Goal: Transaction & Acquisition: Purchase product/service

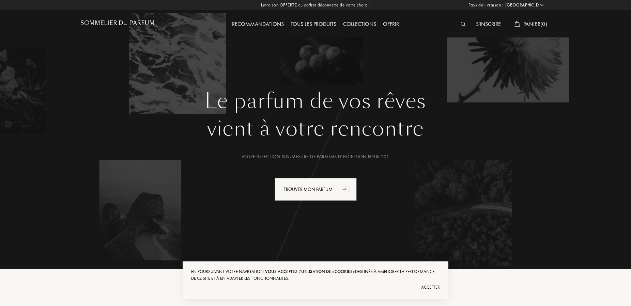
select select "FR"
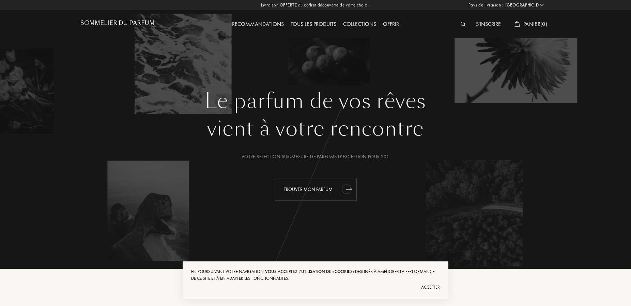
click at [301, 190] on div "Trouver mon parfum" at bounding box center [316, 189] width 82 height 23
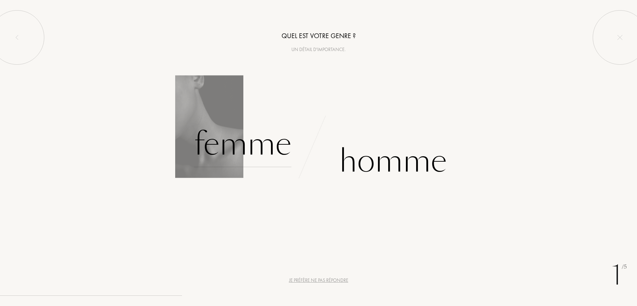
click at [266, 148] on div "Femme" at bounding box center [242, 144] width 97 height 46
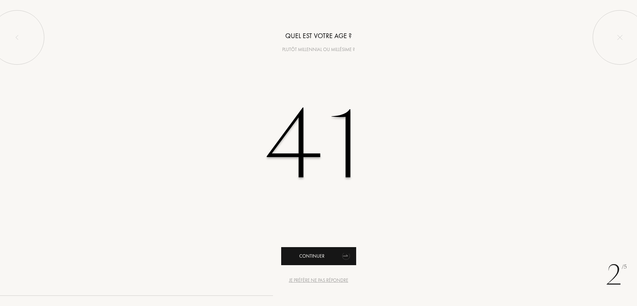
type input "41"
click at [330, 255] on div "Continuer" at bounding box center [318, 256] width 75 height 18
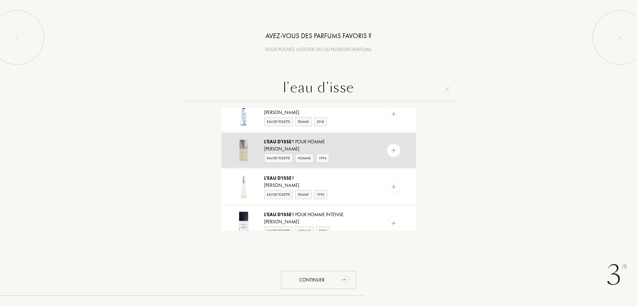
scroll to position [172, 0]
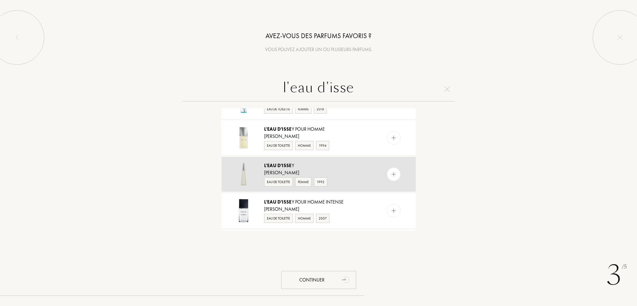
type input "l'eau d'isse"
click at [390, 175] on img at bounding box center [393, 174] width 6 height 6
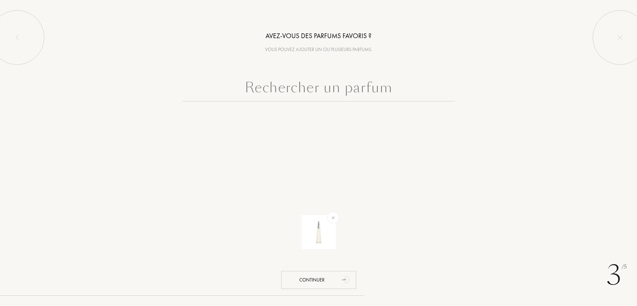
scroll to position [0, 0]
click at [350, 90] on input "text" at bounding box center [318, 89] width 273 height 25
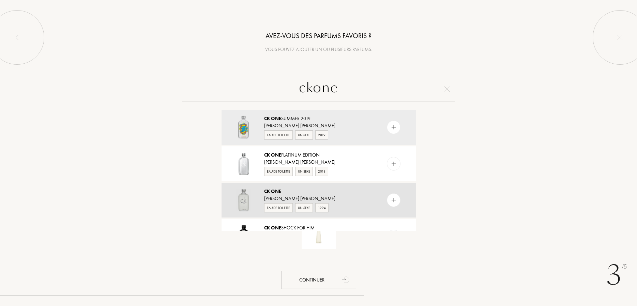
type input "ckone"
click at [390, 198] on img at bounding box center [393, 200] width 6 height 6
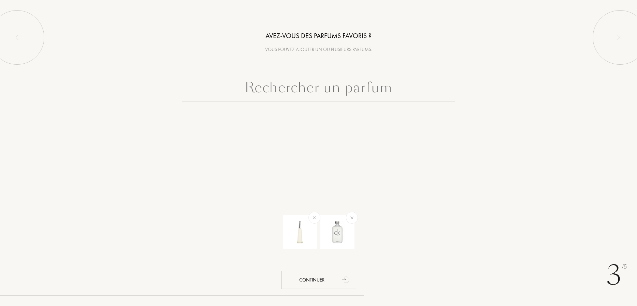
click at [329, 90] on input "text" at bounding box center [318, 89] width 273 height 25
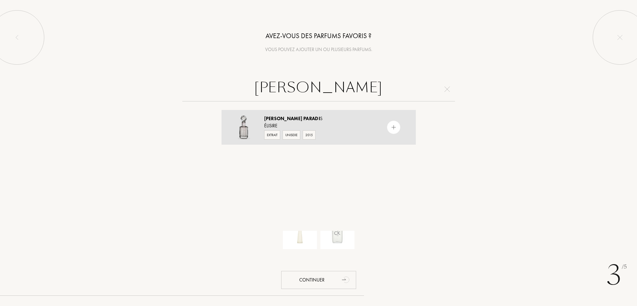
type input "jasmin paradi"
click at [390, 126] on img at bounding box center [393, 127] width 6 height 6
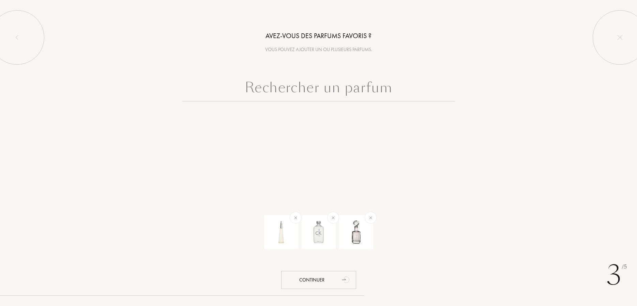
click at [347, 86] on input "text" at bounding box center [318, 89] width 273 height 25
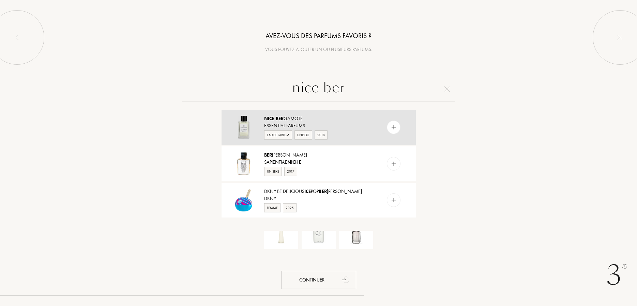
type input "nice ber"
click at [387, 127] on div at bounding box center [394, 128] width 14 height 14
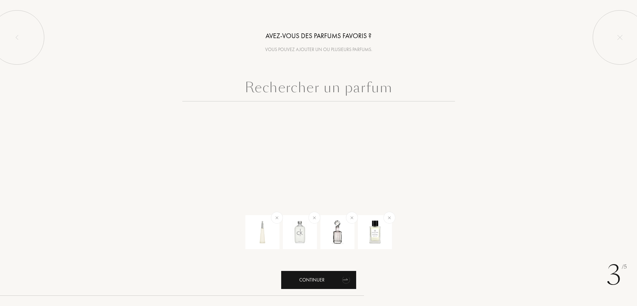
click at [311, 281] on div "Continuer" at bounding box center [318, 280] width 75 height 18
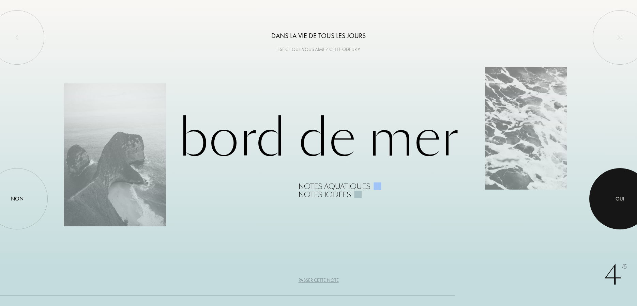
click at [619, 201] on div "Oui" at bounding box center [619, 199] width 9 height 8
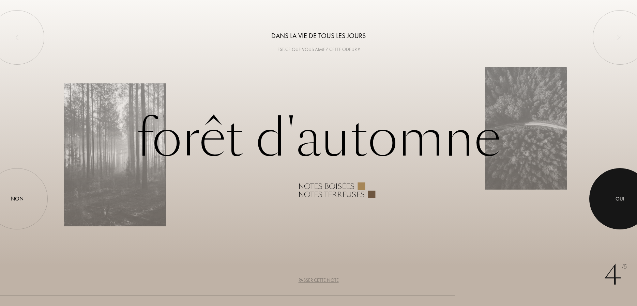
click at [603, 209] on div at bounding box center [619, 198] width 61 height 61
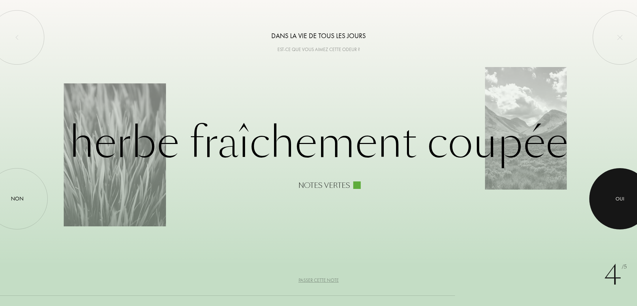
click at [621, 204] on div at bounding box center [619, 198] width 61 height 61
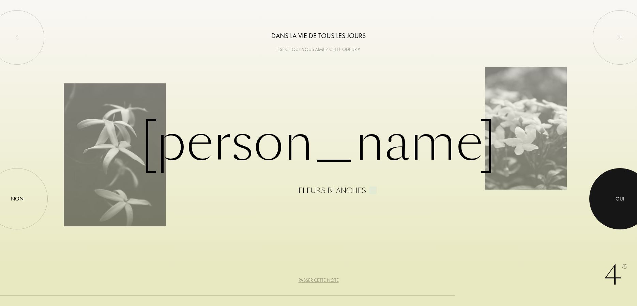
click at [621, 204] on div at bounding box center [619, 198] width 61 height 61
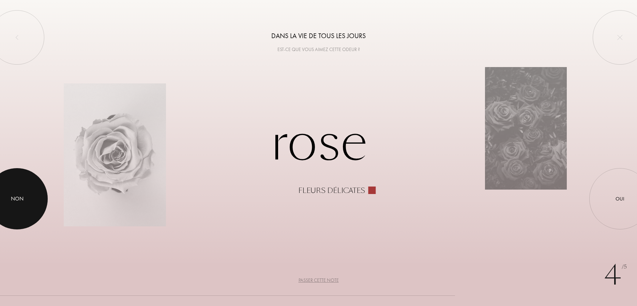
click at [20, 197] on div "Non" at bounding box center [17, 199] width 13 height 8
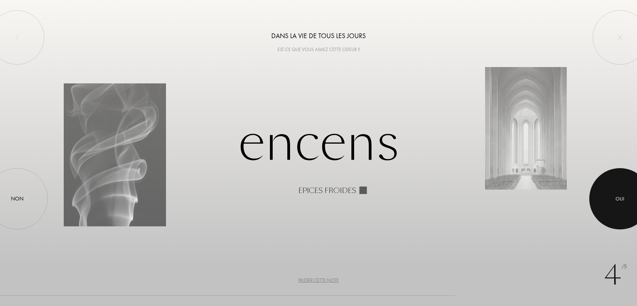
click at [620, 191] on div at bounding box center [619, 198] width 61 height 61
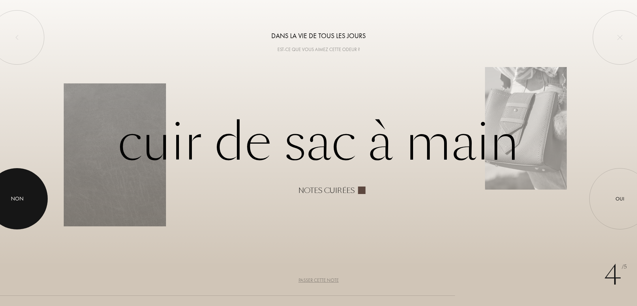
click at [20, 210] on div at bounding box center [16, 198] width 61 height 61
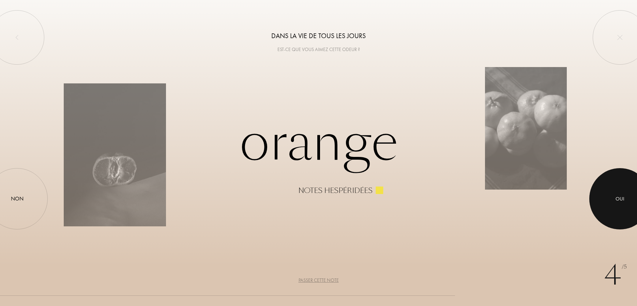
click at [628, 189] on div at bounding box center [619, 198] width 61 height 61
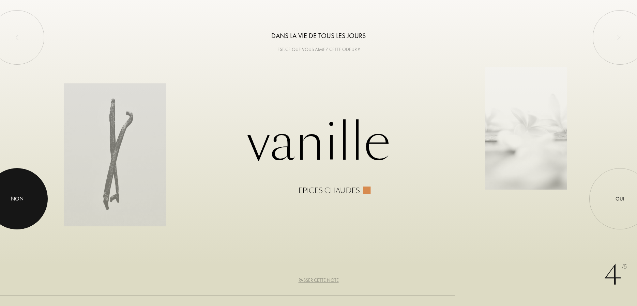
click at [36, 212] on div at bounding box center [16, 198] width 61 height 61
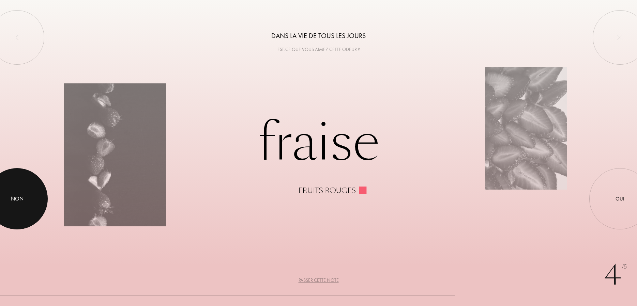
click at [36, 212] on div at bounding box center [16, 198] width 61 height 61
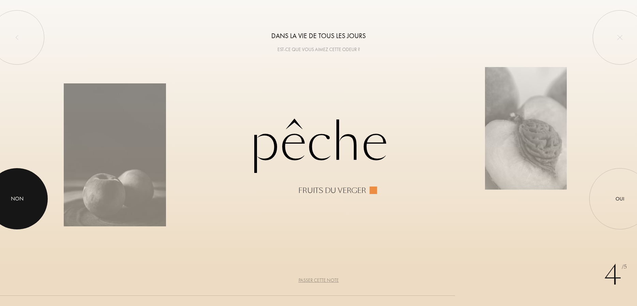
click at [36, 212] on div at bounding box center [16, 198] width 61 height 61
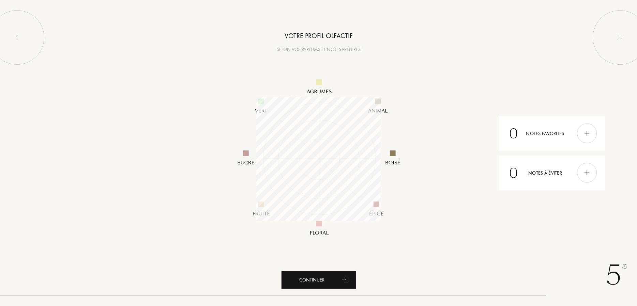
scroll to position [124, 124]
click at [328, 276] on div "Continuer" at bounding box center [318, 280] width 75 height 18
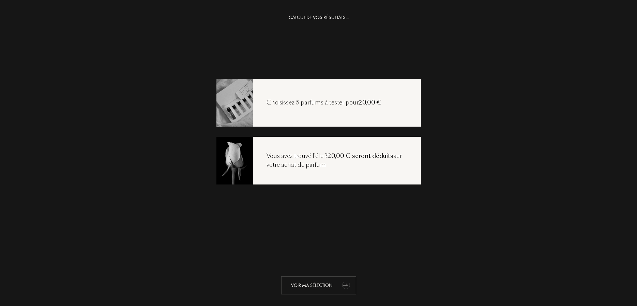
click at [309, 285] on div "Voir ma sélection" at bounding box center [318, 286] width 75 height 18
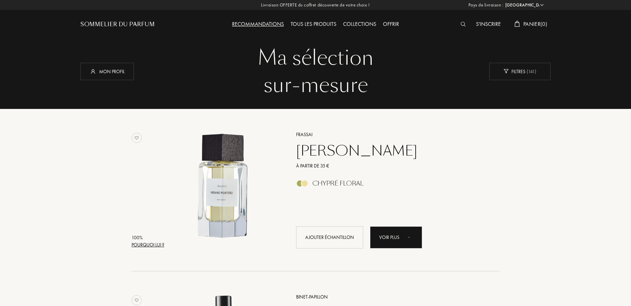
select select "FR"
click at [148, 243] on div "Pourquoi lui ?" at bounding box center [148, 245] width 33 height 7
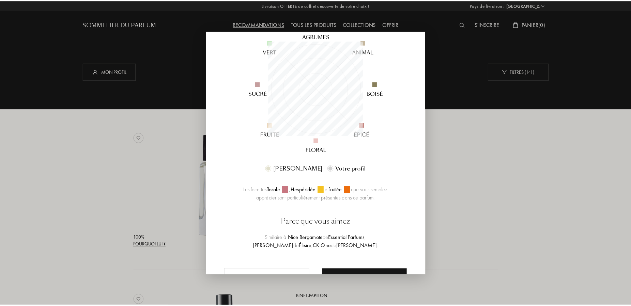
scroll to position [124, 0]
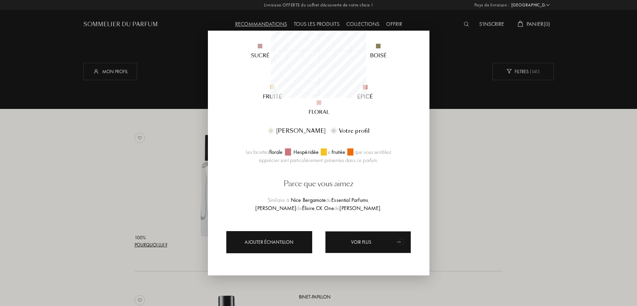
click at [254, 242] on div "Ajouter échantillon" at bounding box center [269, 242] width 86 height 22
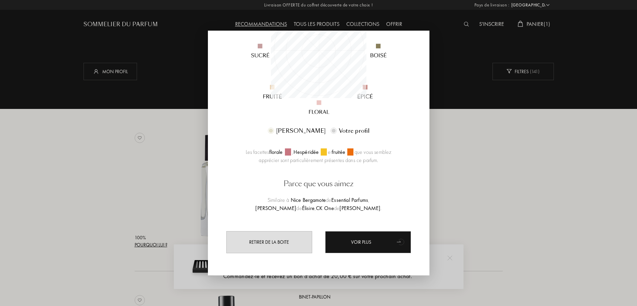
click at [475, 163] on div at bounding box center [318, 153] width 637 height 306
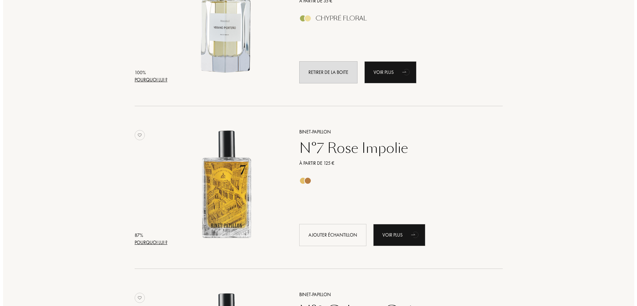
scroll to position [209, 0]
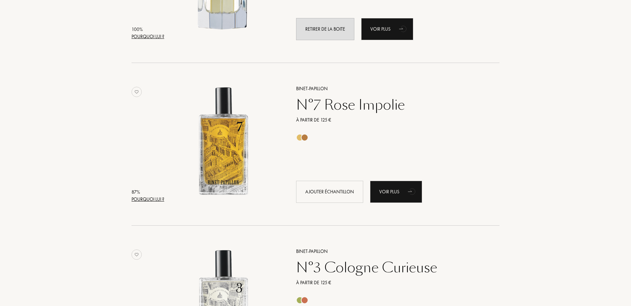
click at [158, 198] on div "Pourquoi lui ?" at bounding box center [148, 199] width 33 height 7
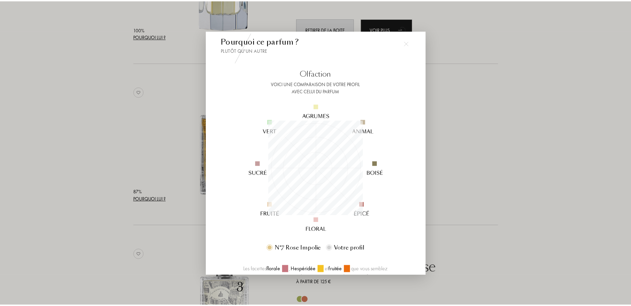
scroll to position [0, 0]
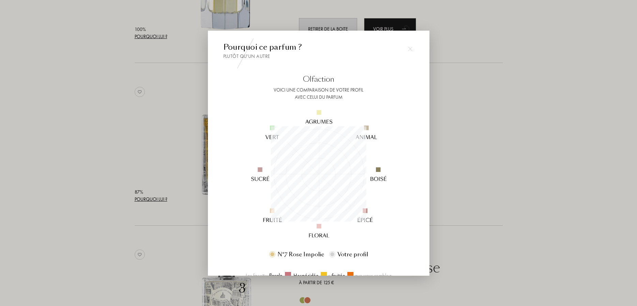
click at [492, 174] on div at bounding box center [318, 153] width 637 height 306
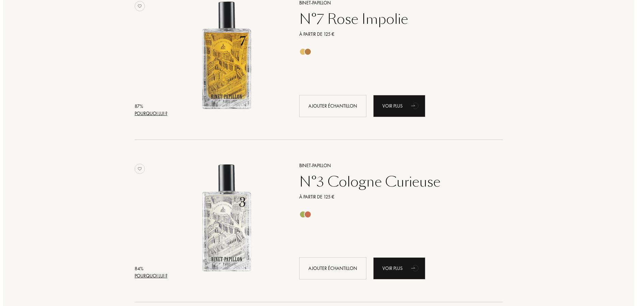
scroll to position [313, 0]
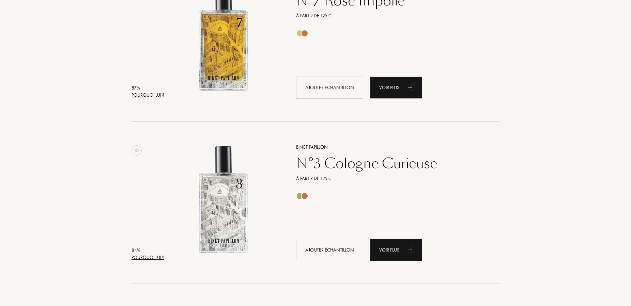
click at [145, 256] on div "Pourquoi lui ?" at bounding box center [148, 257] width 33 height 7
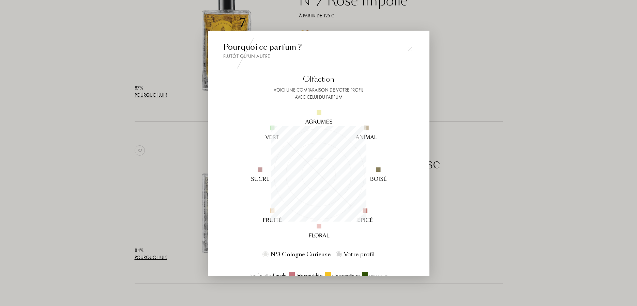
scroll to position [76, 0]
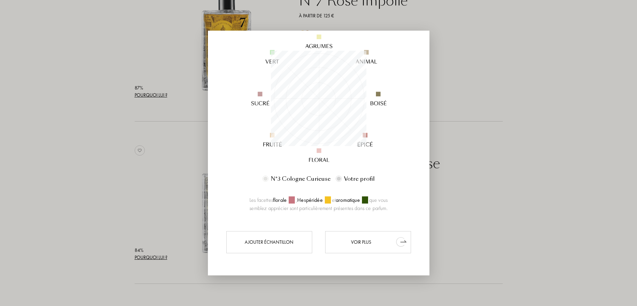
click at [361, 238] on div "Voir plus" at bounding box center [368, 242] width 86 height 22
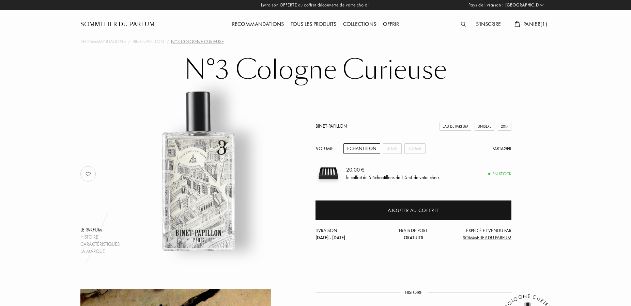
select select "FR"
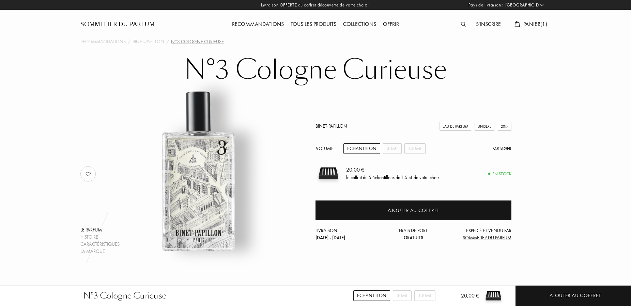
select select "FR"
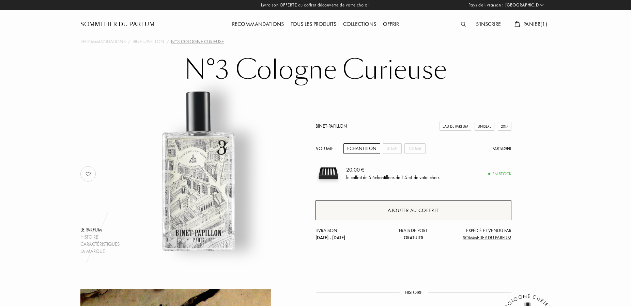
click at [425, 210] on div "Ajouter au coffret" at bounding box center [413, 211] width 51 height 8
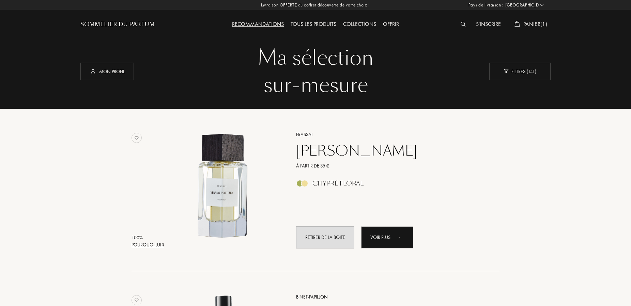
select select "FR"
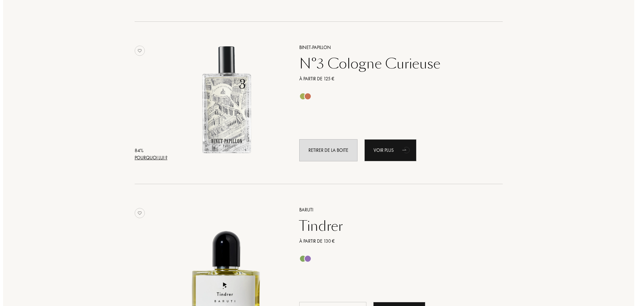
scroll to position [502, 0]
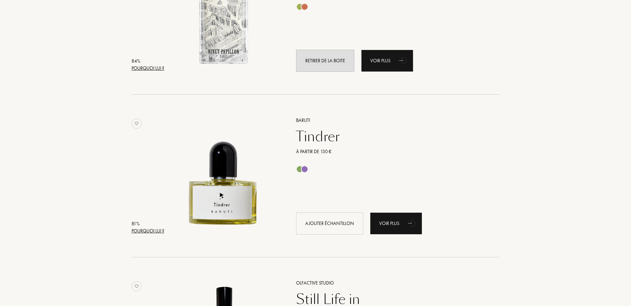
click at [157, 231] on div "Pourquoi lui ?" at bounding box center [148, 231] width 33 height 7
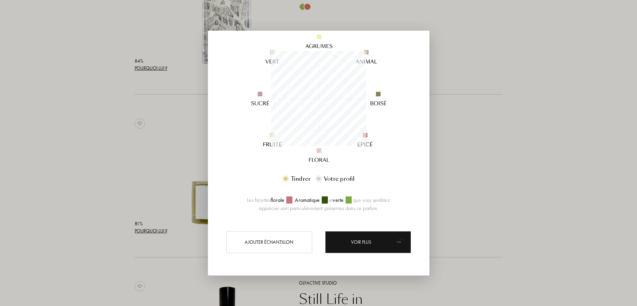
scroll to position [95, 95]
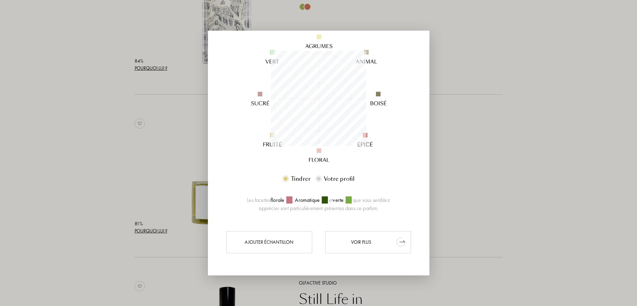
click at [363, 237] on div "Voir plus" at bounding box center [368, 242] width 86 height 22
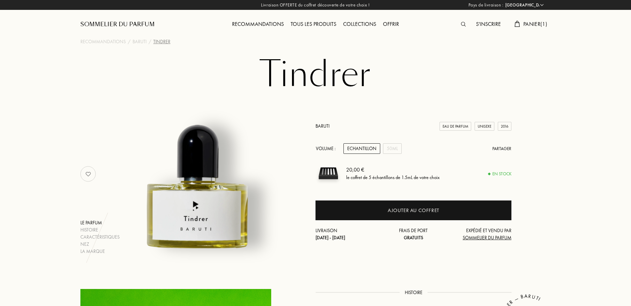
select select "FR"
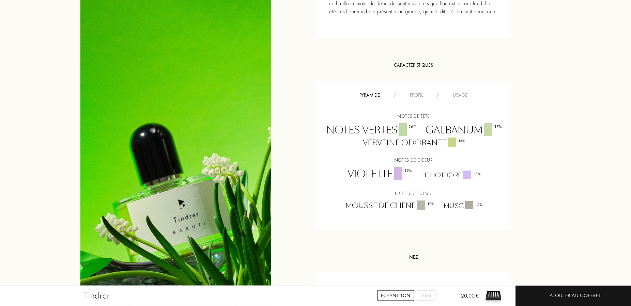
scroll to position [382, 0]
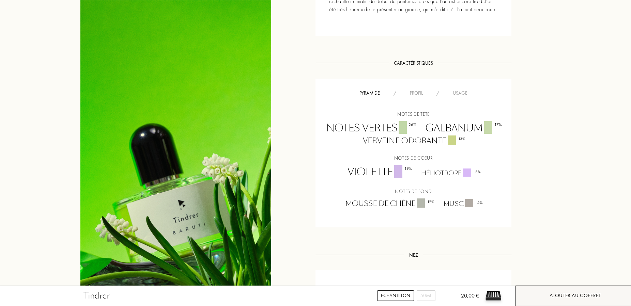
click at [560, 297] on div "Ajouter au coffret" at bounding box center [575, 296] width 51 height 8
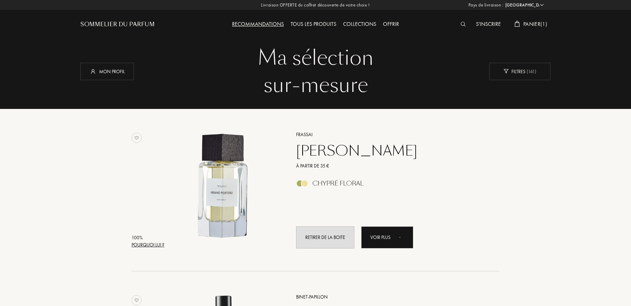
select select "FR"
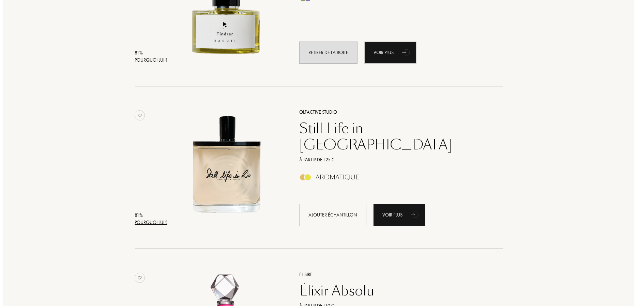
scroll to position [708, 0]
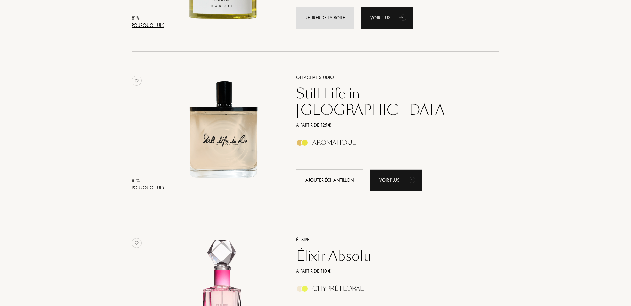
click at [152, 188] on div "Pourquoi lui ?" at bounding box center [148, 187] width 33 height 7
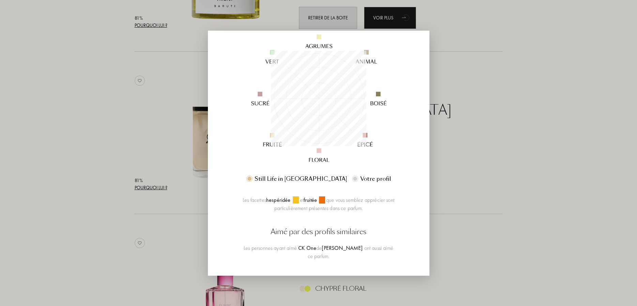
scroll to position [124, 0]
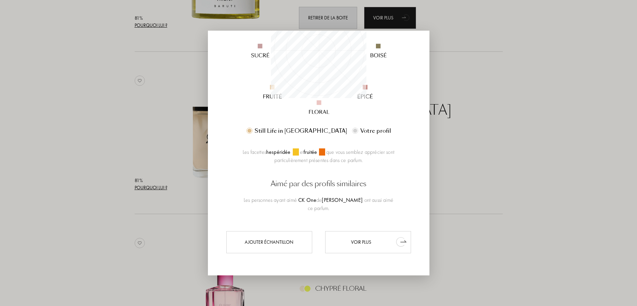
click at [355, 244] on div "Voir plus" at bounding box center [368, 242] width 86 height 22
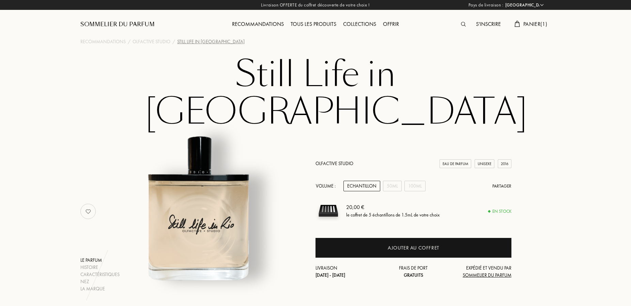
select select "FR"
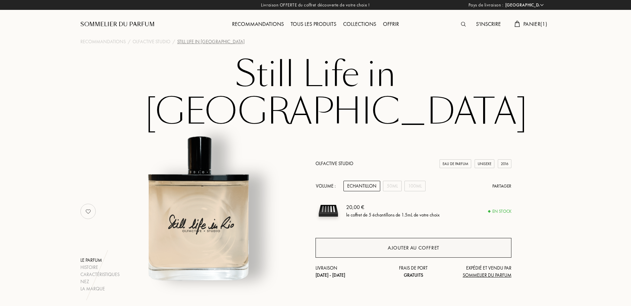
click at [411, 244] on div "Ajouter au coffret" at bounding box center [413, 248] width 51 height 8
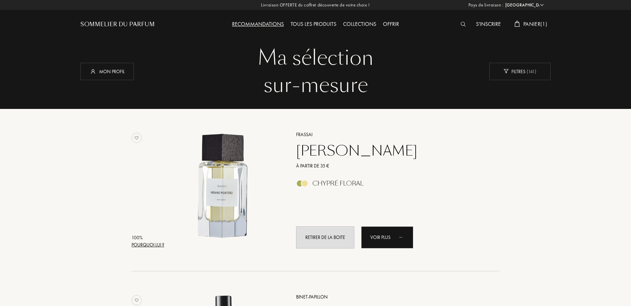
select select "FR"
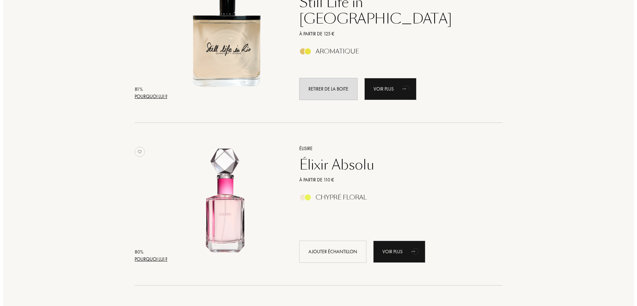
scroll to position [869, 0]
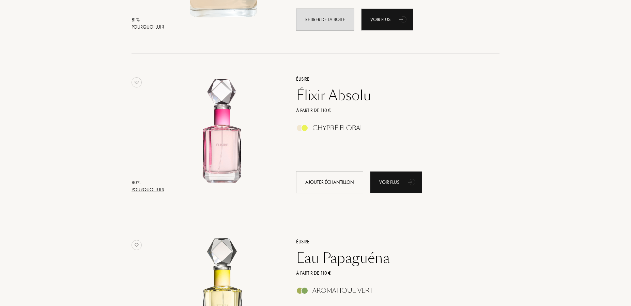
click at [148, 190] on div "Pourquoi lui ?" at bounding box center [148, 189] width 33 height 7
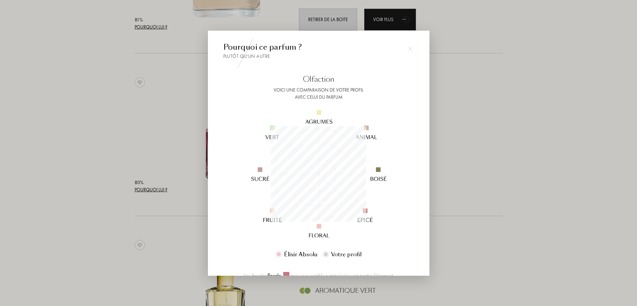
scroll to position [95, 95]
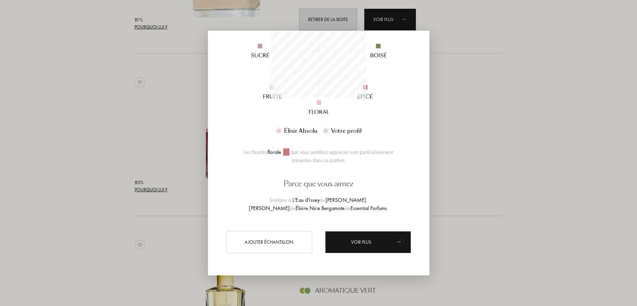
click at [148, 190] on div at bounding box center [318, 153] width 637 height 306
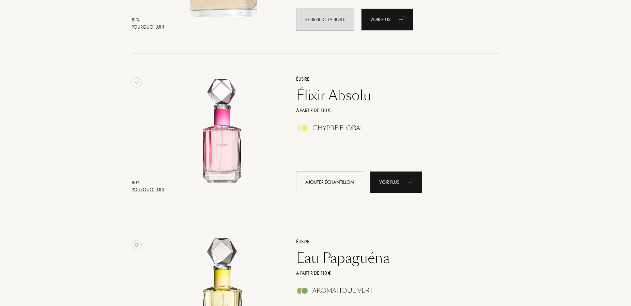
click at [148, 190] on div "Pourquoi lui ?" at bounding box center [148, 189] width 33 height 7
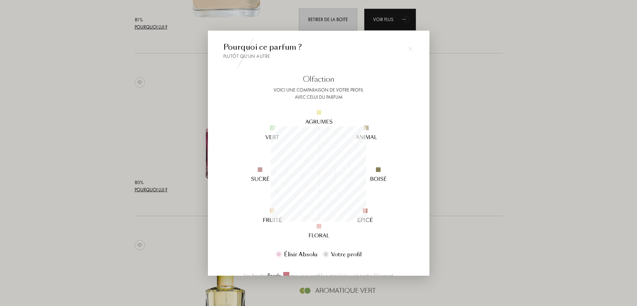
click at [164, 189] on div at bounding box center [318, 153] width 637 height 306
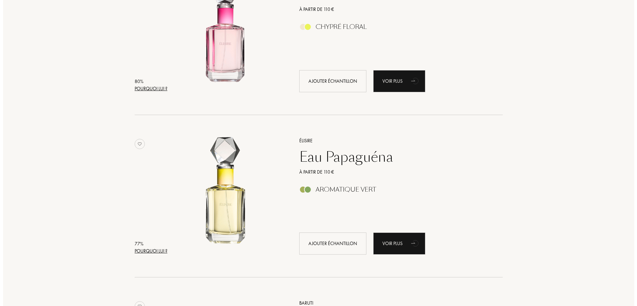
scroll to position [938, 0]
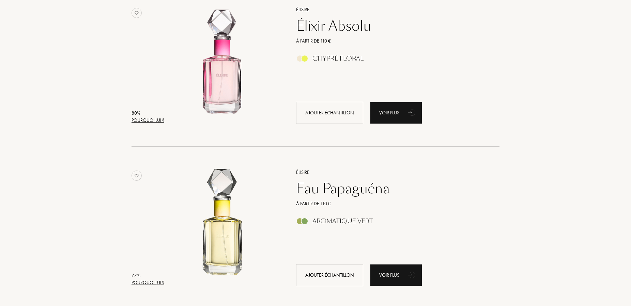
click at [154, 119] on div "Pourquoi lui ?" at bounding box center [148, 120] width 33 height 7
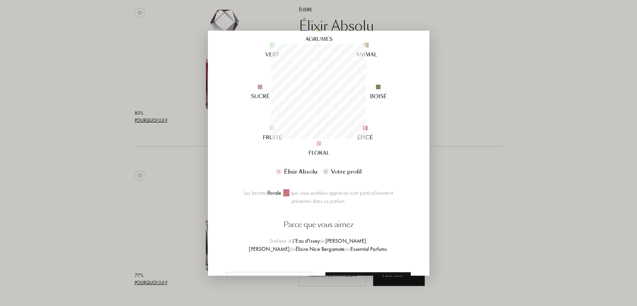
scroll to position [124, 0]
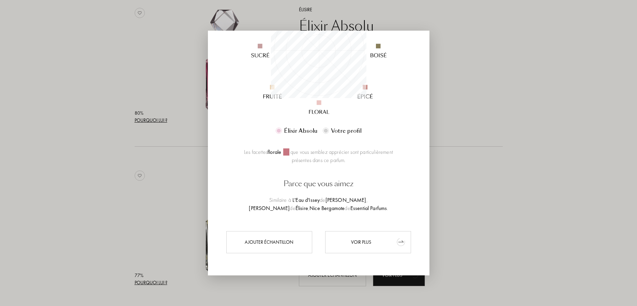
click at [358, 241] on div "Voir plus" at bounding box center [368, 242] width 86 height 22
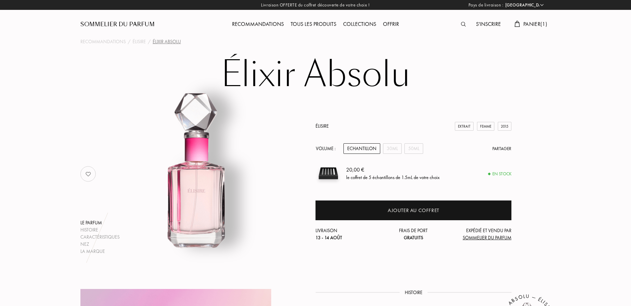
select select "FR"
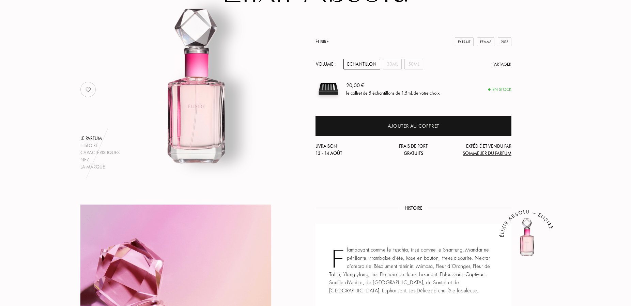
scroll to position [70, 0]
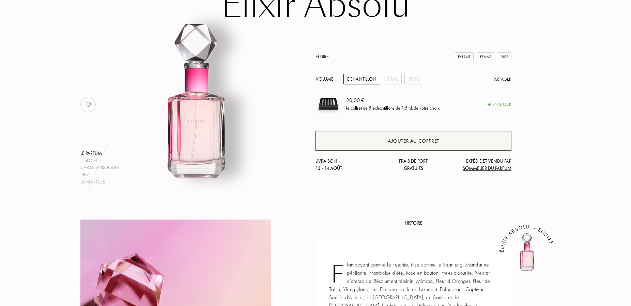
click at [408, 145] on div "Ajouter au coffret" at bounding box center [413, 141] width 196 height 20
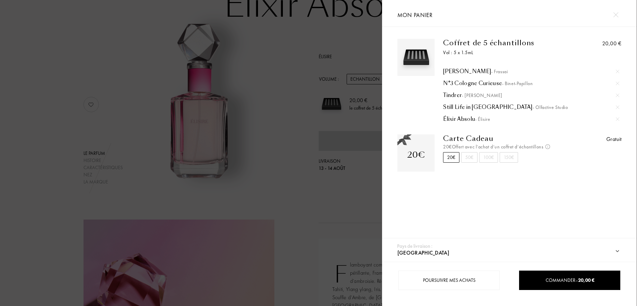
click at [468, 158] on div "50€" at bounding box center [469, 157] width 16 height 11
click at [488, 158] on div "100€" at bounding box center [488, 157] width 19 height 11
click at [457, 158] on div "20€" at bounding box center [451, 157] width 16 height 11
click at [346, 215] on div at bounding box center [191, 153] width 382 height 306
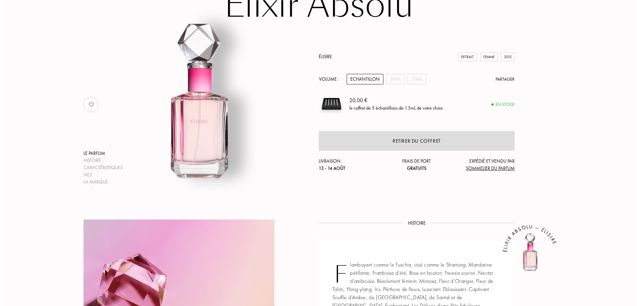
scroll to position [0, 0]
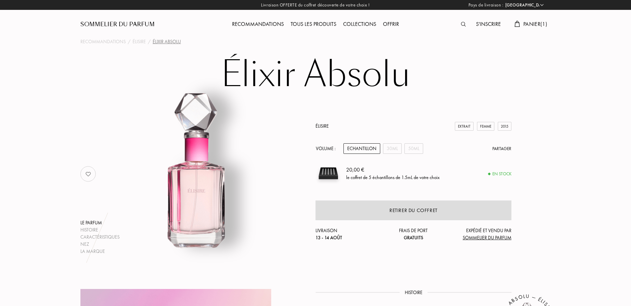
click at [461, 24] on img at bounding box center [463, 24] width 5 height 5
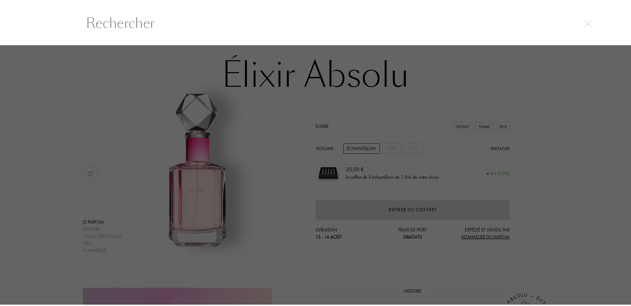
scroll to position [0, 0]
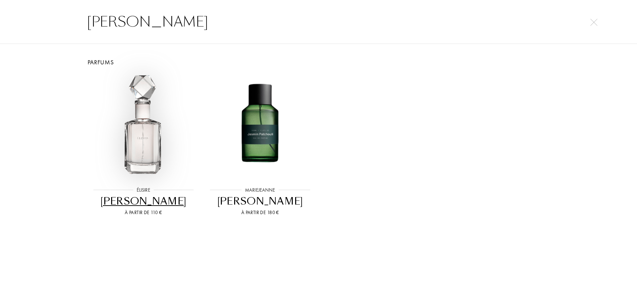
type input "jasùin"
click at [145, 145] on img at bounding box center [143, 126] width 105 height 105
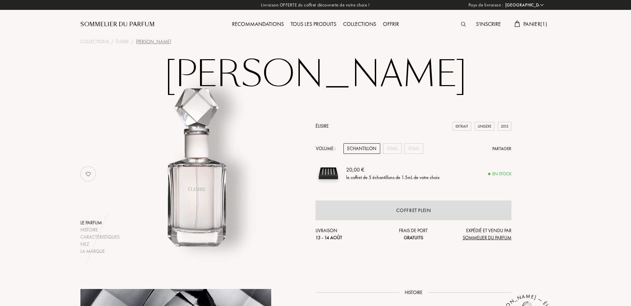
select select "FR"
click at [395, 148] on div "30mL" at bounding box center [392, 148] width 19 height 11
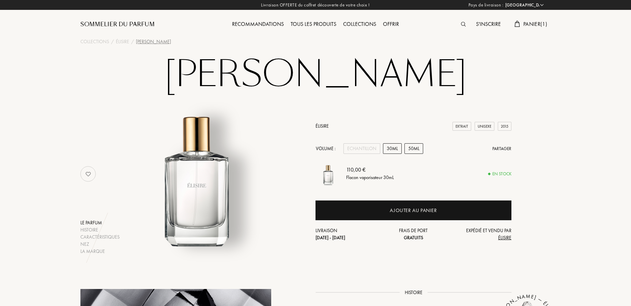
click at [417, 148] on div "50mL" at bounding box center [413, 148] width 19 height 11
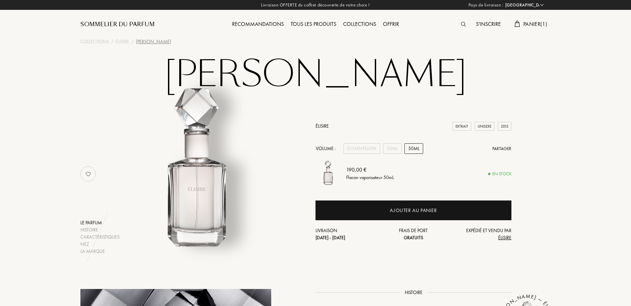
click at [324, 126] on link "Élisire" at bounding box center [321, 126] width 13 height 6
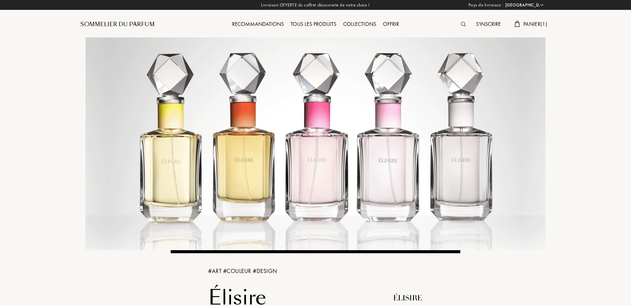
select select "FR"
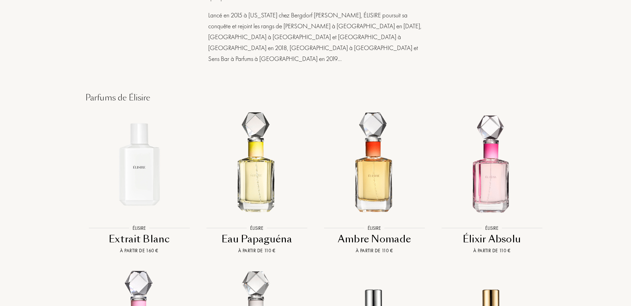
scroll to position [487, 0]
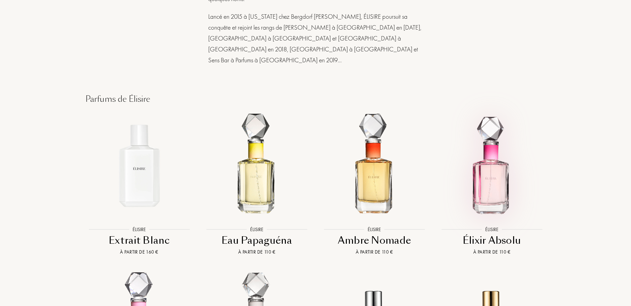
click at [497, 160] on img at bounding box center [492, 166] width 106 height 106
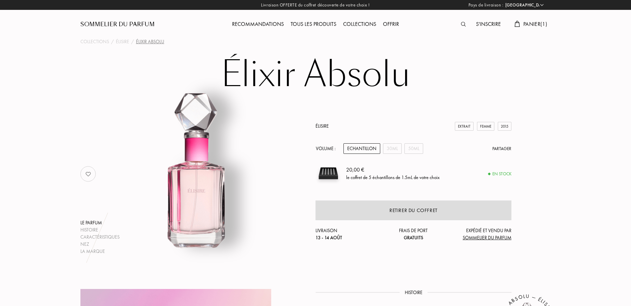
select select "FR"
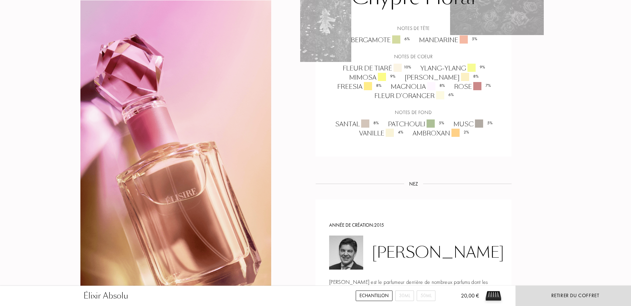
scroll to position [521, 0]
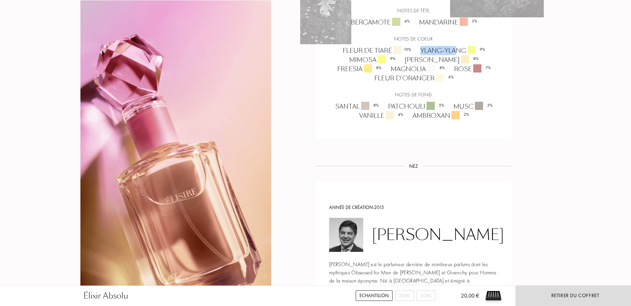
drag, startPoint x: 421, startPoint y: 49, endPoint x: 458, endPoint y: 49, distance: 36.8
click at [458, 49] on div "Ylang-ylang 9 %" at bounding box center [452, 50] width 74 height 9
drag, startPoint x: 343, startPoint y: 50, endPoint x: 391, endPoint y: 49, distance: 48.4
click at [391, 49] on div "Fleur de tiaré 10 %" at bounding box center [377, 50] width 78 height 9
copy div "Fleur de tiaré"
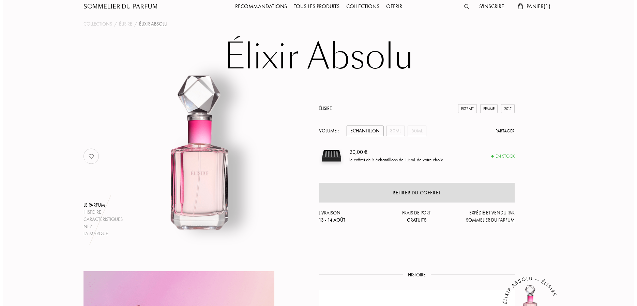
scroll to position [0, 0]
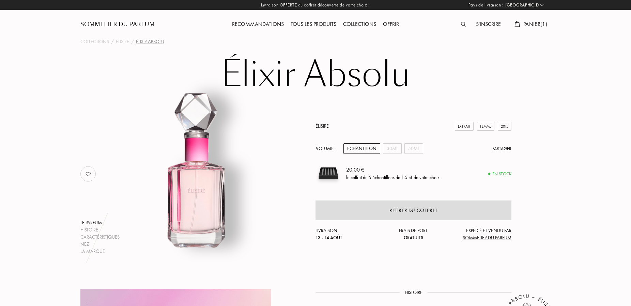
click at [462, 24] on img at bounding box center [463, 24] width 5 height 5
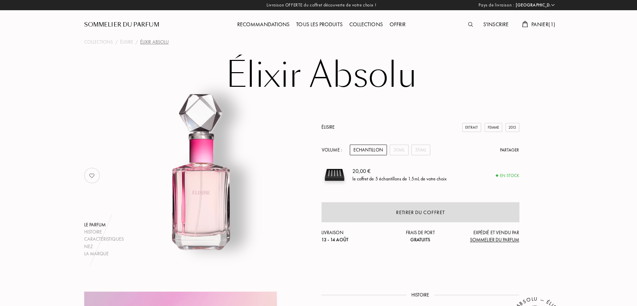
scroll to position [0, 0]
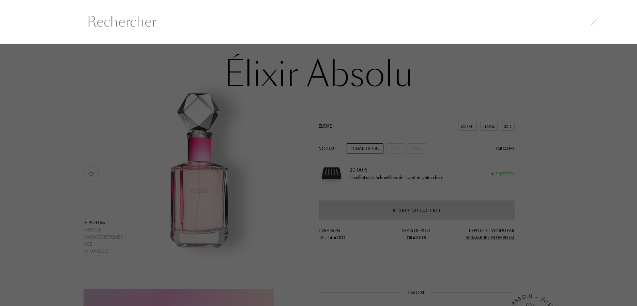
click at [268, 22] on input "text" at bounding box center [318, 22] width 491 height 20
paste input "Fleur de tiaré"
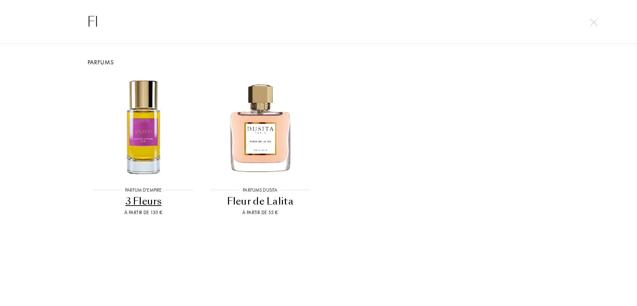
type input "F"
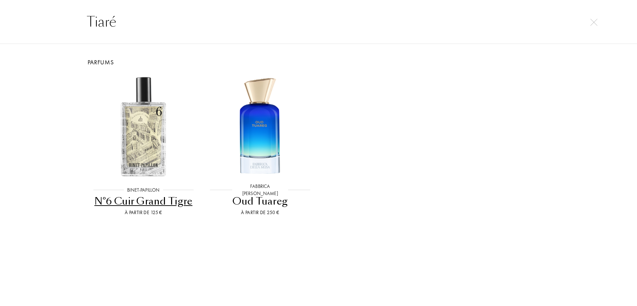
type input "Tiaré"
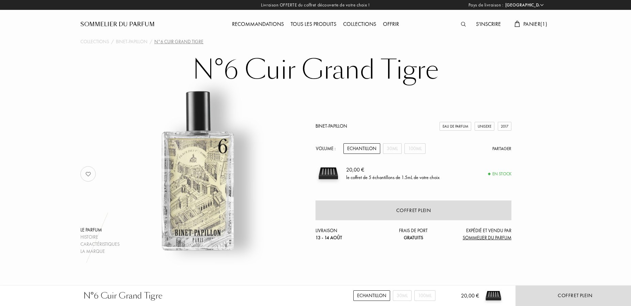
select select "FR"
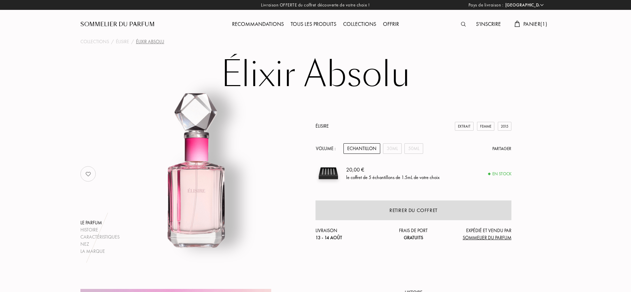
select select "FR"
click at [120, 41] on div "Élisire" at bounding box center [122, 41] width 13 height 7
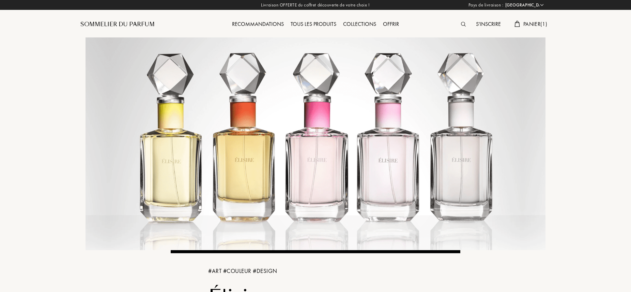
select select "FR"
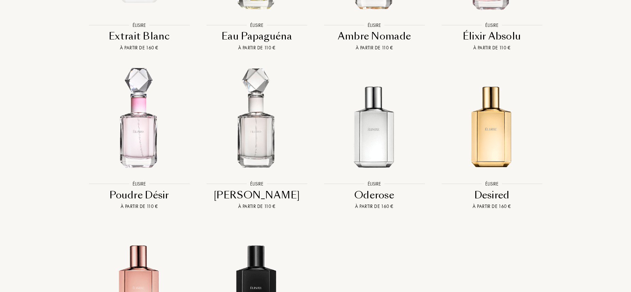
scroll to position [695, 0]
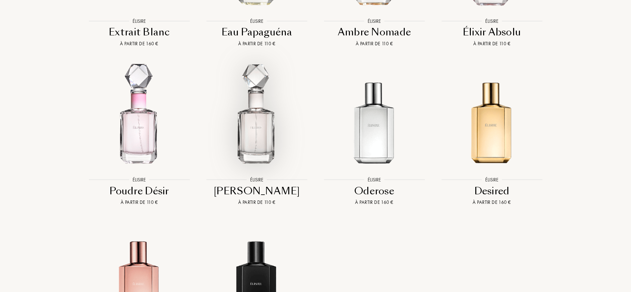
click at [264, 115] on img at bounding box center [257, 116] width 106 height 106
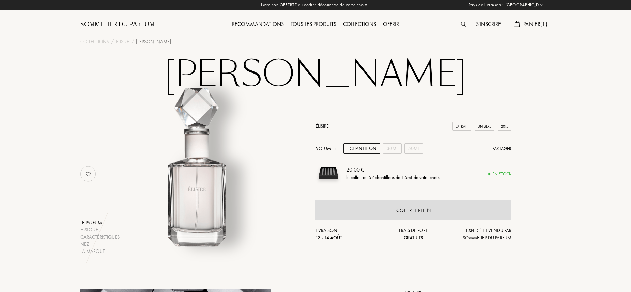
select select "FR"
click at [539, 21] on span "Panier ( 1 )" at bounding box center [535, 23] width 24 height 7
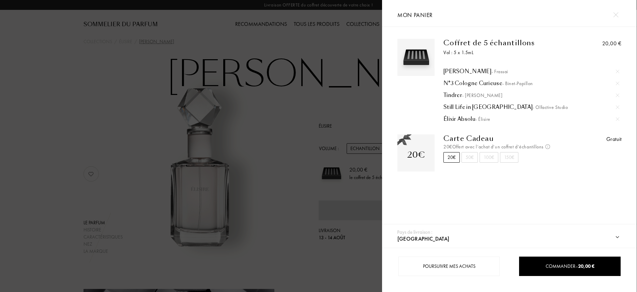
click at [289, 123] on div at bounding box center [191, 146] width 382 height 292
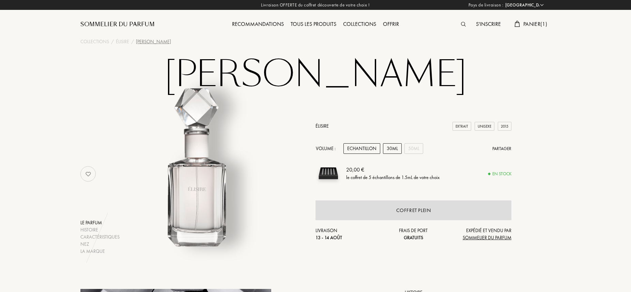
click at [391, 149] on div "30mL" at bounding box center [392, 148] width 19 height 11
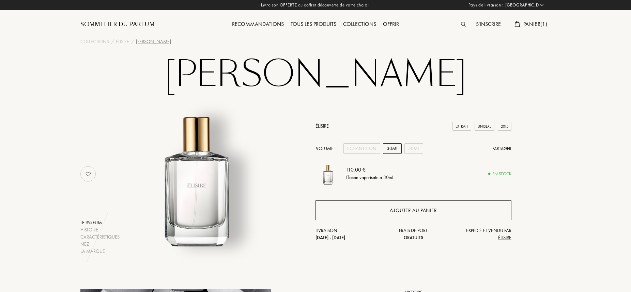
click at [409, 207] on div "Ajouter au panier" at bounding box center [413, 211] width 47 height 8
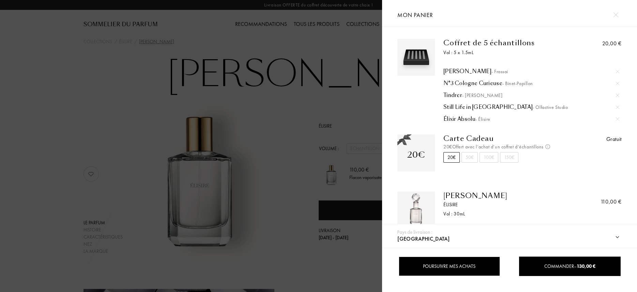
click at [456, 267] on div "Poursuivre mes achats" at bounding box center [449, 266] width 101 height 19
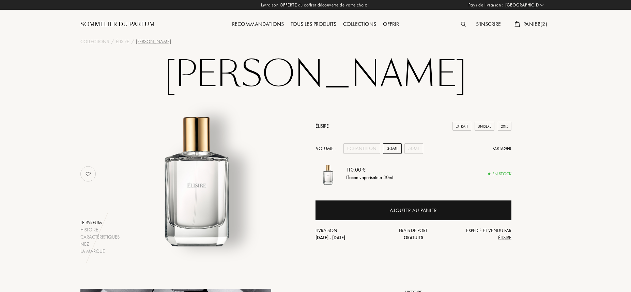
click at [524, 24] on span "Panier ( 2 )" at bounding box center [535, 23] width 24 height 7
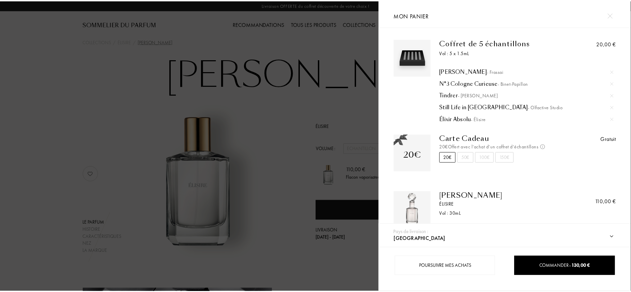
scroll to position [19, 0]
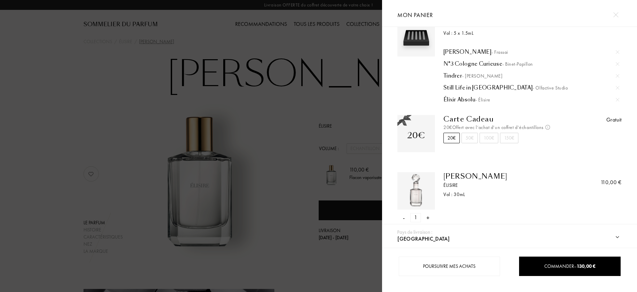
click at [615, 237] on select "[GEOGRAPHIC_DATA] [GEOGRAPHIC_DATA] [GEOGRAPHIC_DATA] [GEOGRAPHIC_DATA] [GEOGRA…" at bounding box center [513, 239] width 234 height 18
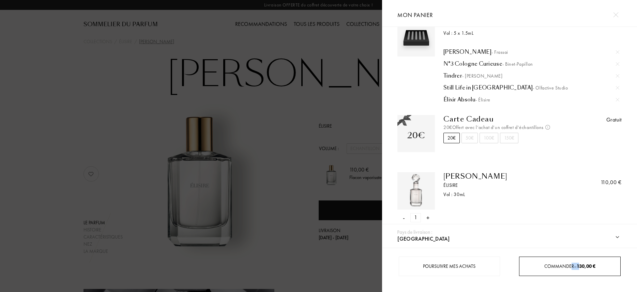
drag, startPoint x: 579, startPoint y: 266, endPoint x: 563, endPoint y: 299, distance: 36.0
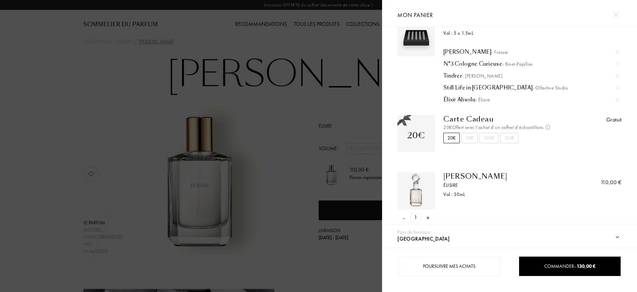
click at [321, 266] on div at bounding box center [191, 146] width 382 height 292
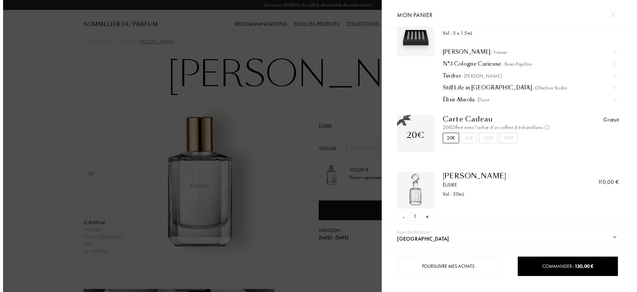
scroll to position [19, 0]
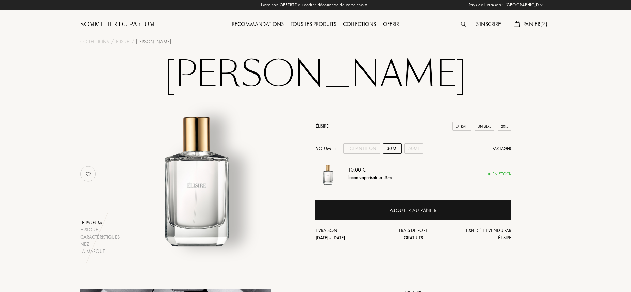
click at [536, 25] on span "Panier ( 2 )" at bounding box center [535, 23] width 24 height 7
